Goal: Task Accomplishment & Management: Complete application form

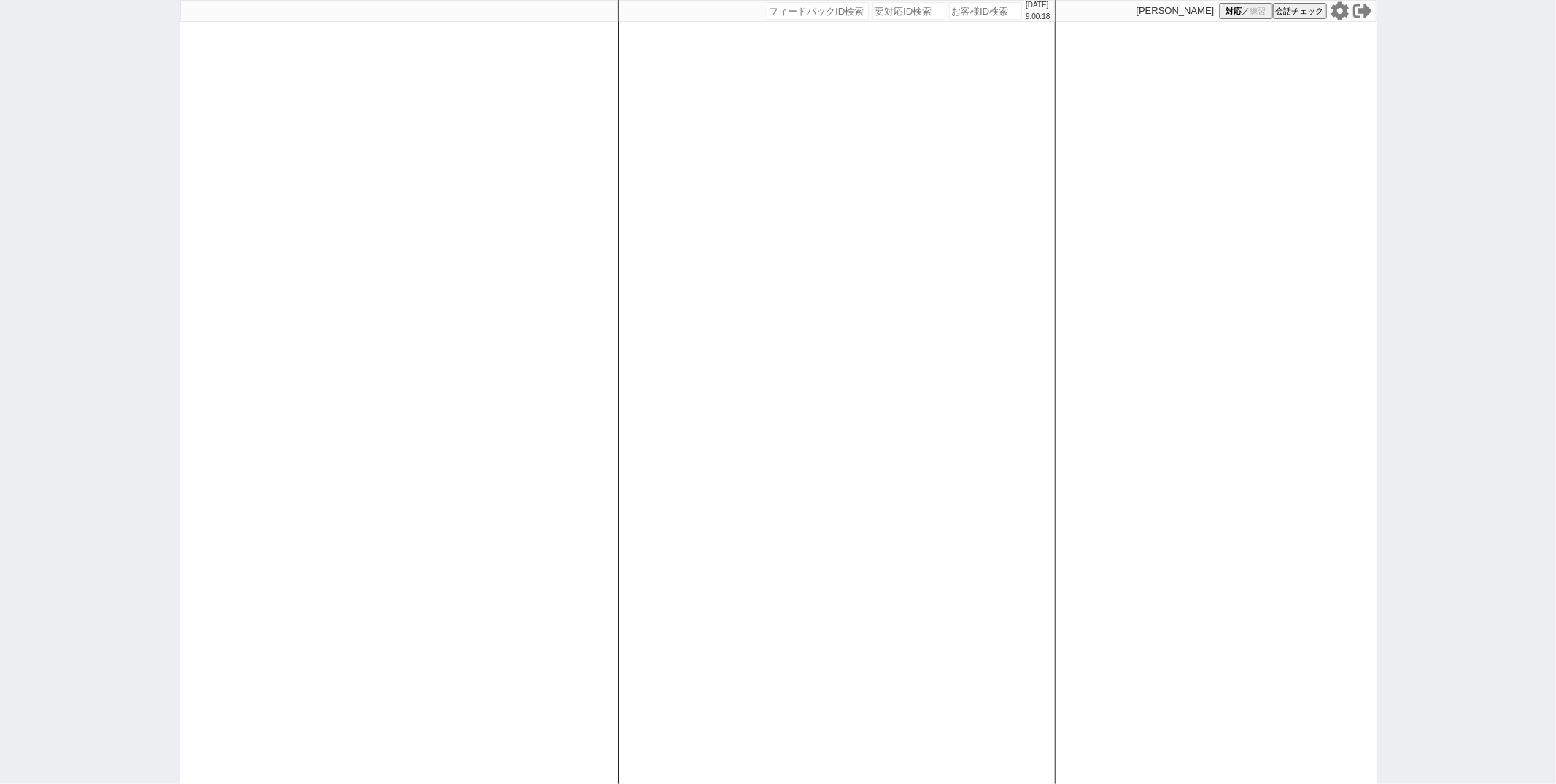
click at [1342, 13] on icon at bounding box center [1340, 11] width 19 height 19
click at [489, 255] on div at bounding box center [399, 392] width 438 height 784
select select "1"
select select "2"
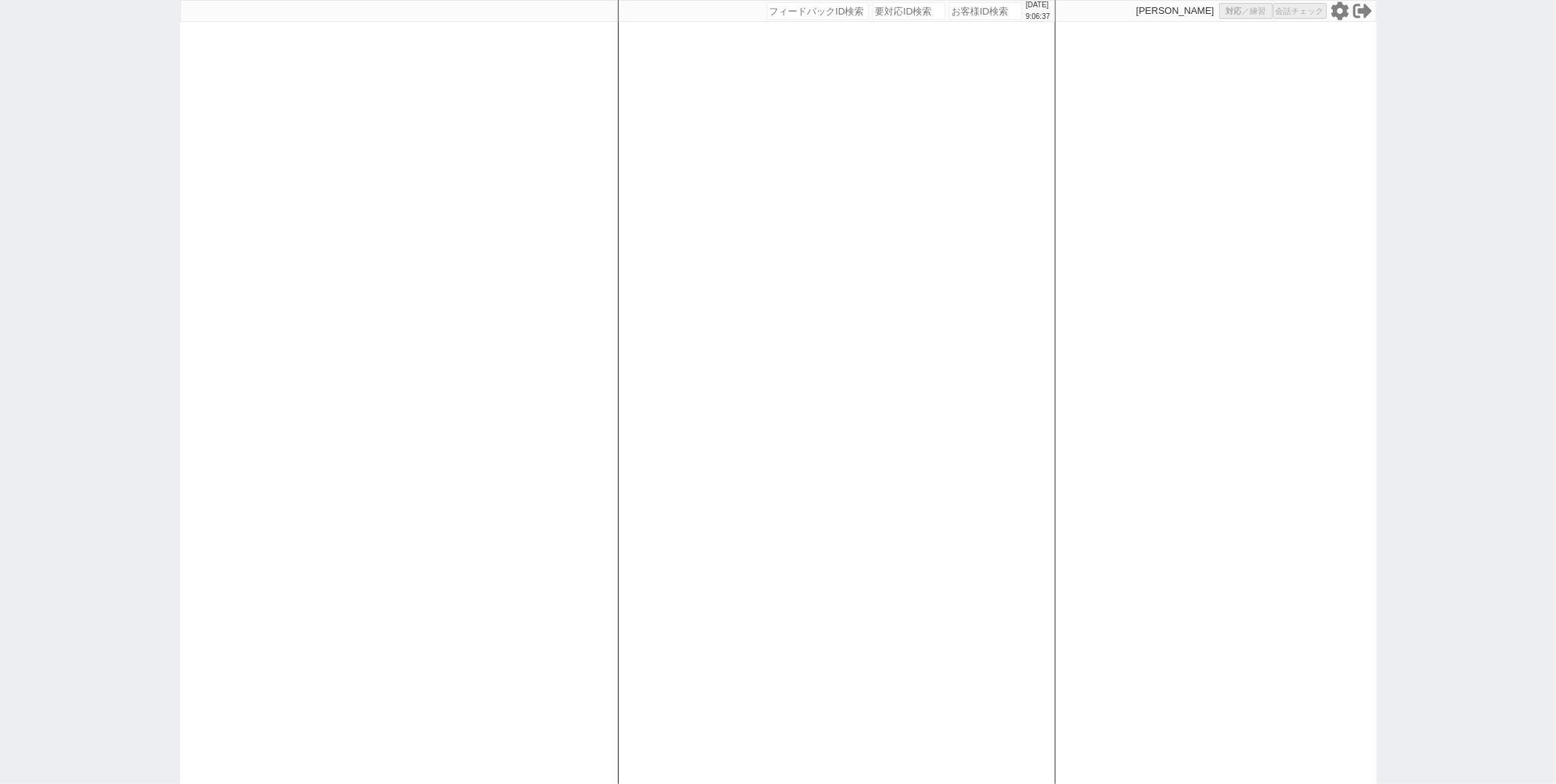
select select "5"
select select
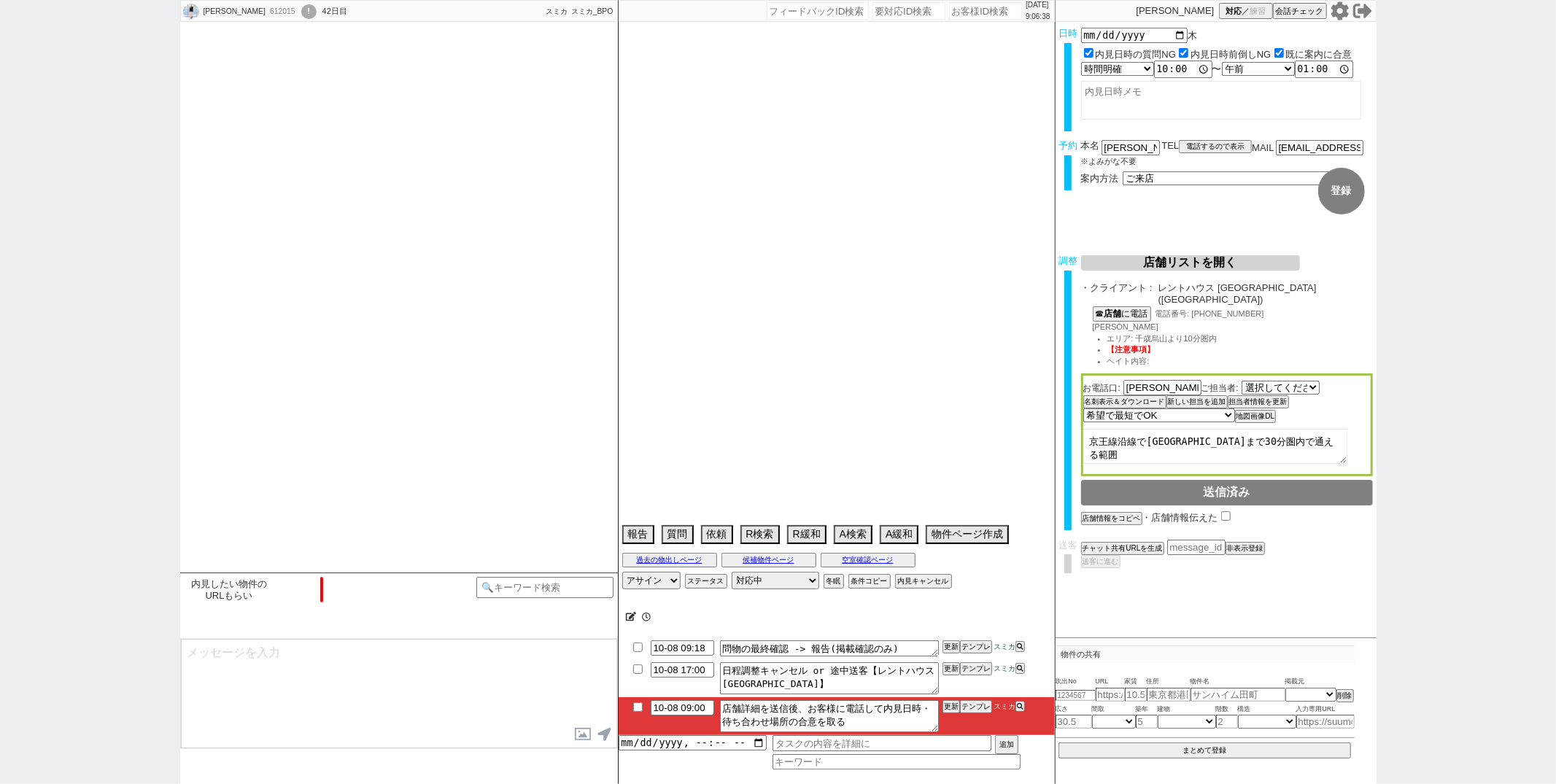
type textarea "他社なし"
select select "2555"
select select "2025"
select select "11"
select select "36"
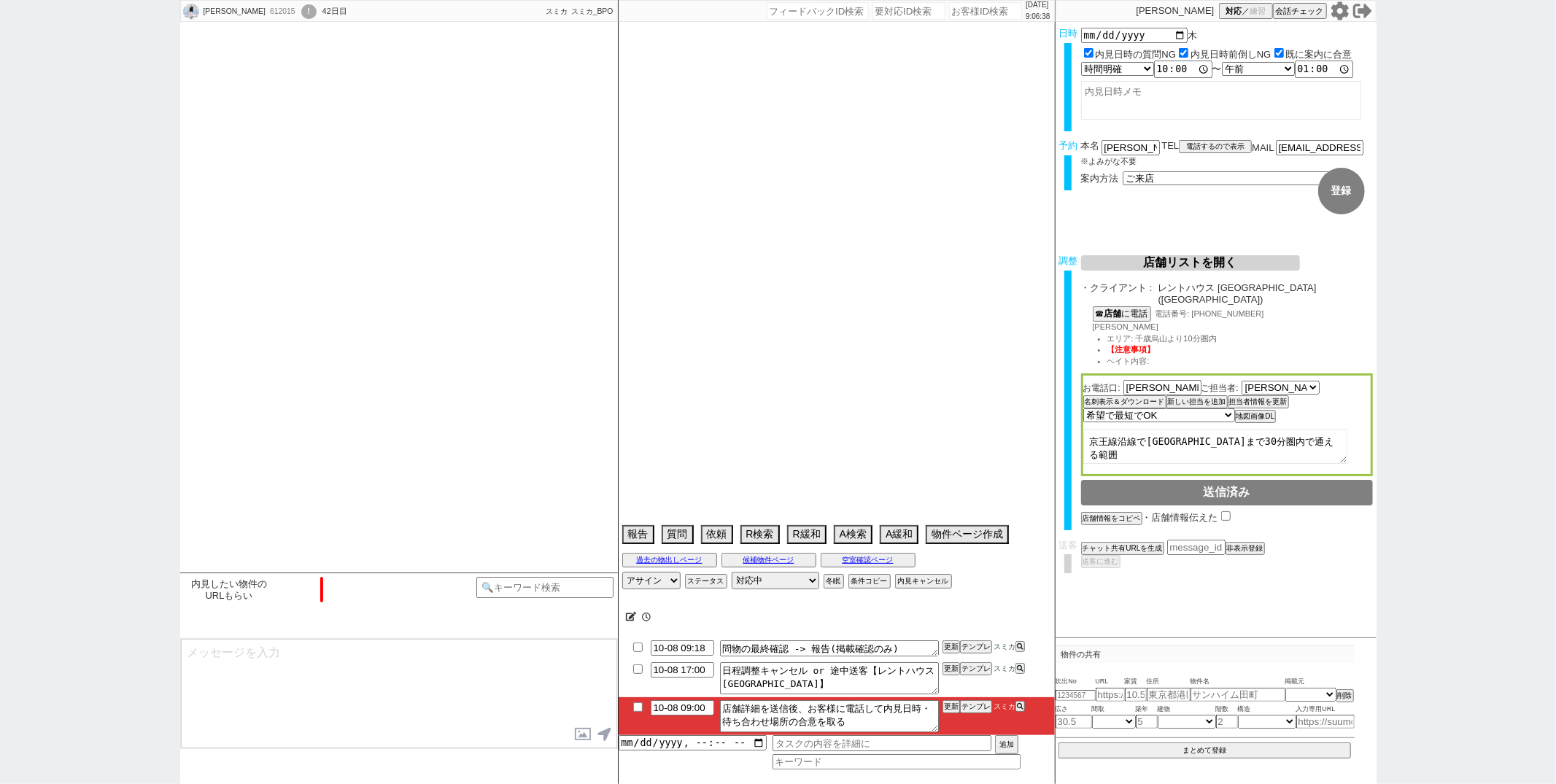
select select "1"
select select "44"
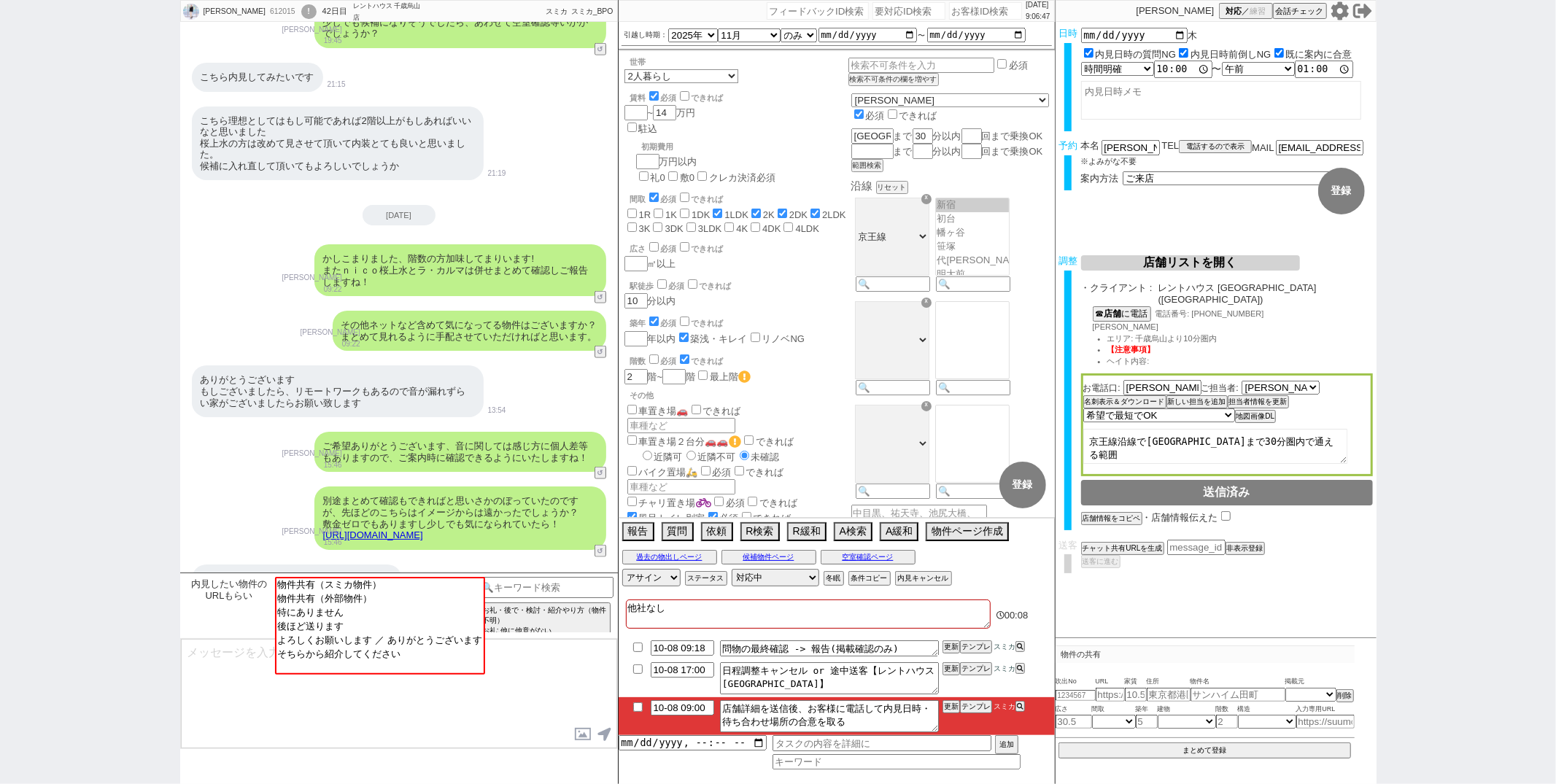
scroll to position [1525, 0]
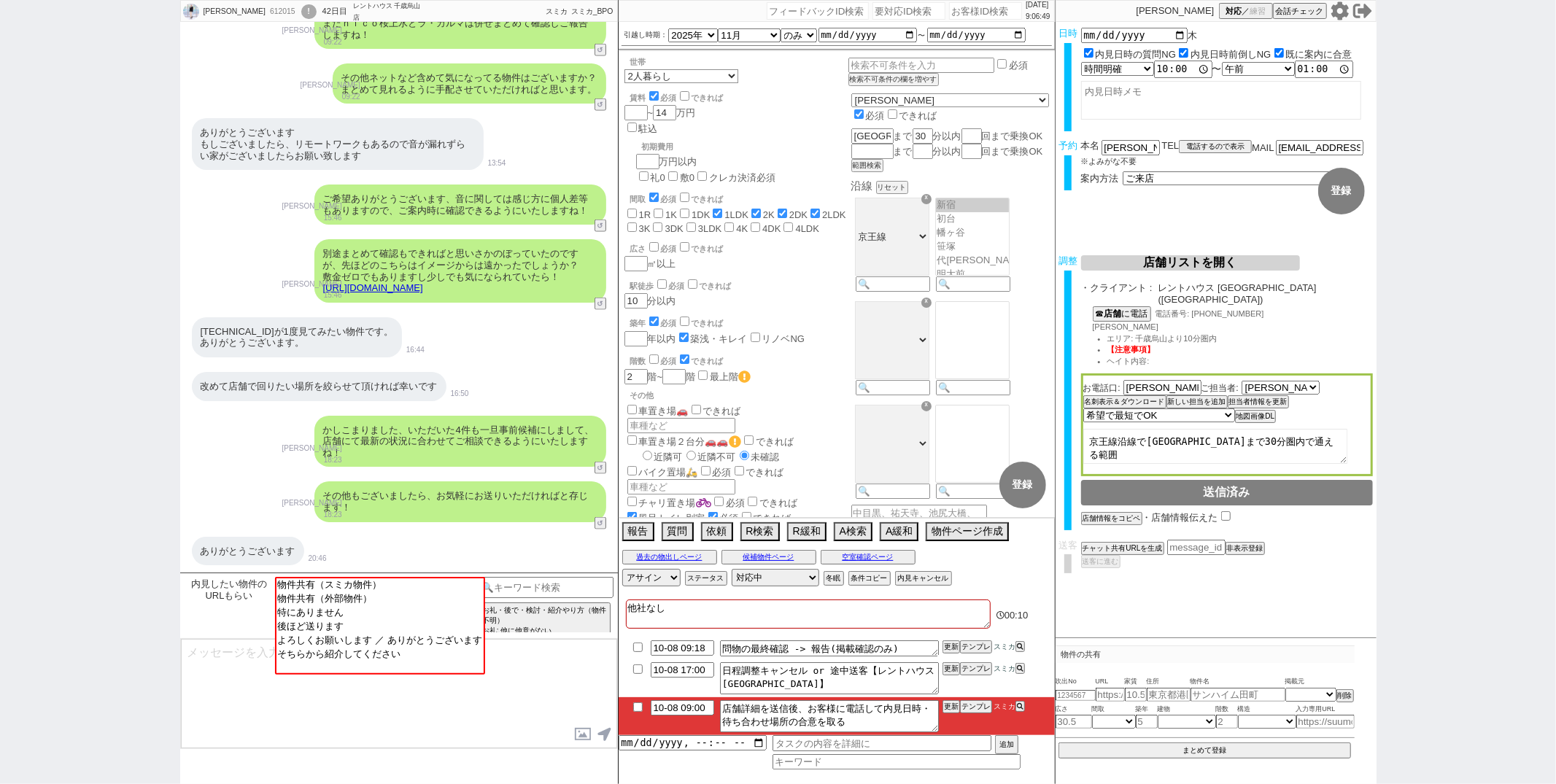
click at [638, 711] on input "checkbox" at bounding box center [637, 707] width 21 height 9
checkbox input "true"
click at [954, 706] on button "更新" at bounding box center [950, 706] width 15 height 10
click at [554, 515] on div "その他もございましたら、お気軽にお送りいただければと存じます！" at bounding box center [460, 501] width 292 height 40
